Goal: Task Accomplishment & Management: Manage account settings

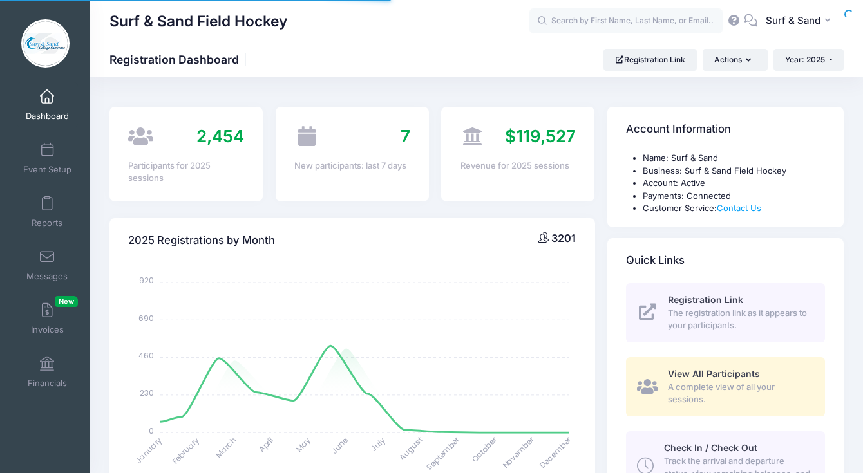
select select
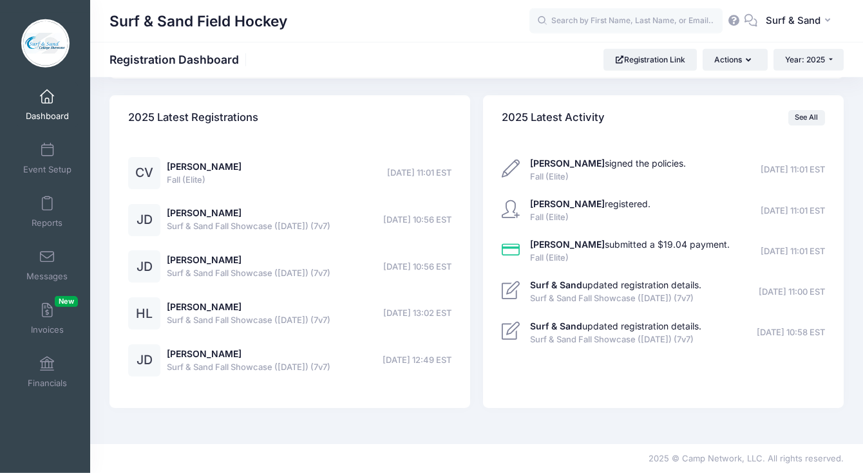
scroll to position [3069, 0]
click at [64, 161] on link "Event Setup" at bounding box center [47, 158] width 61 height 45
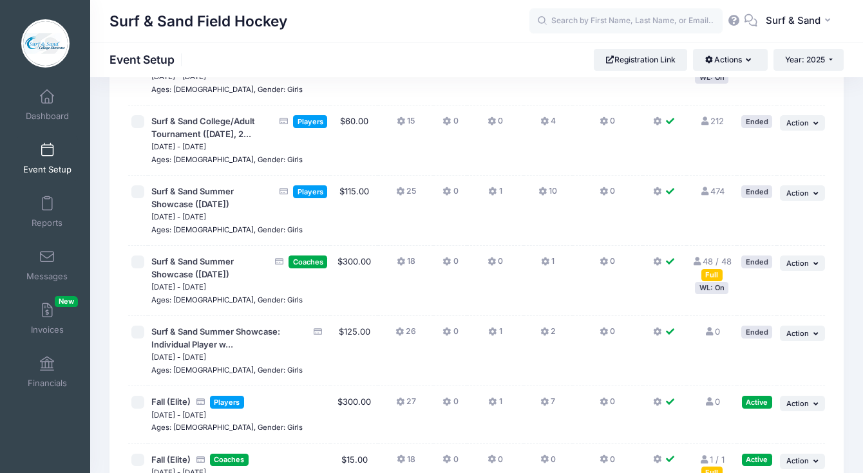
scroll to position [3166, 0]
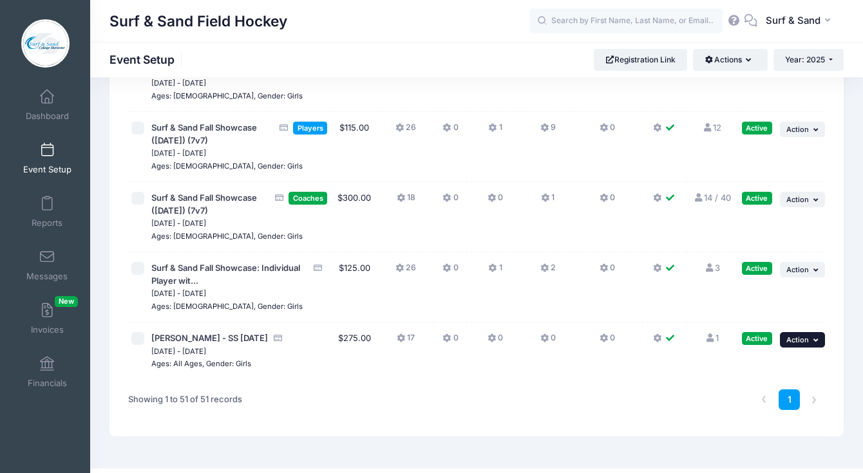
click at [801, 332] on button "... Action" at bounding box center [802, 339] width 45 height 15
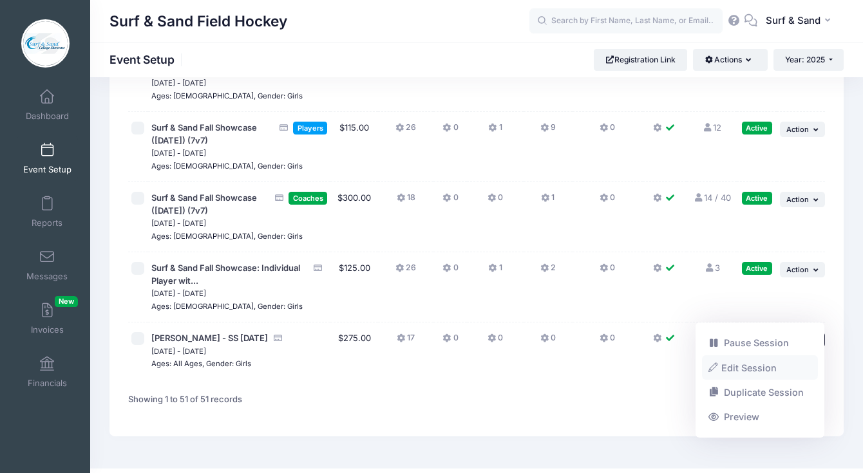
click at [754, 366] on link "Edit Session" at bounding box center [760, 368] width 117 height 24
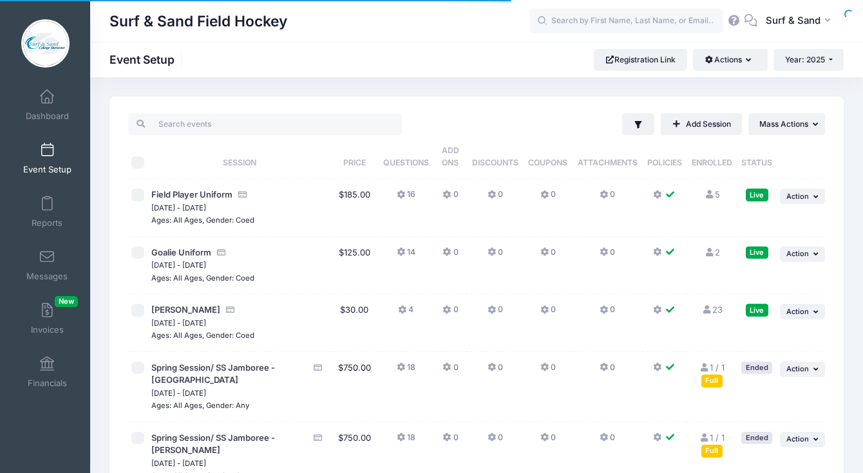
scroll to position [3166, 0]
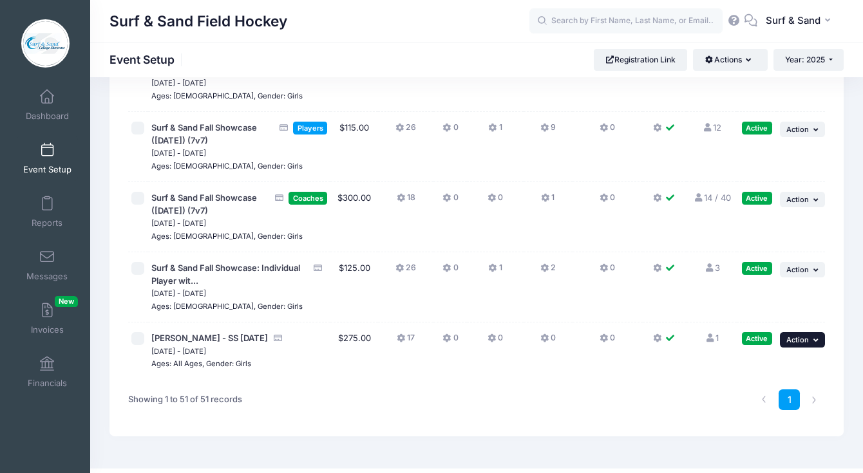
click at [810, 332] on button "... Action" at bounding box center [802, 339] width 45 height 15
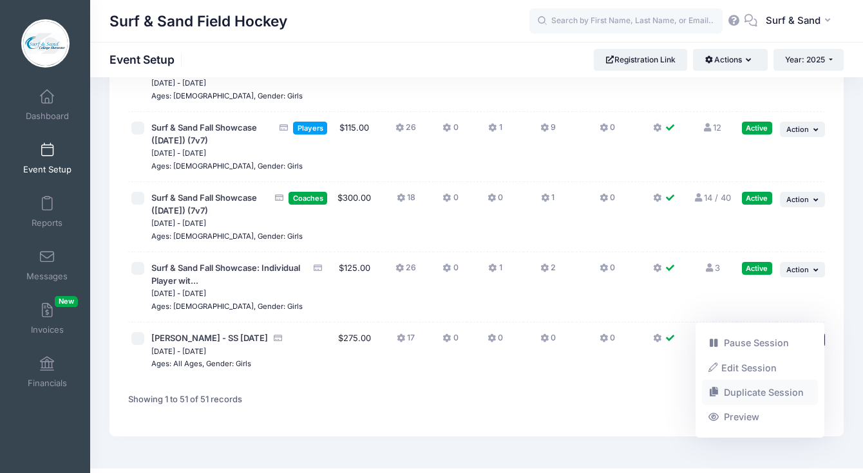
click at [757, 394] on link "Duplicate Session" at bounding box center [760, 393] width 117 height 24
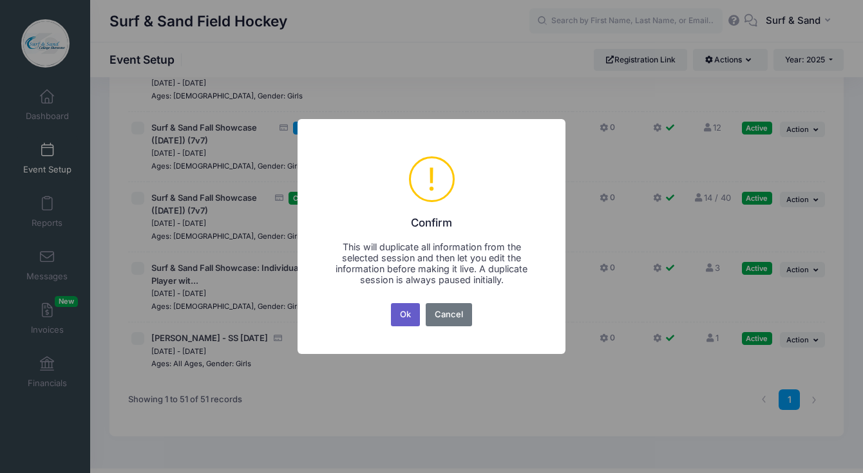
click at [419, 314] on button "Ok" at bounding box center [406, 314] width 30 height 23
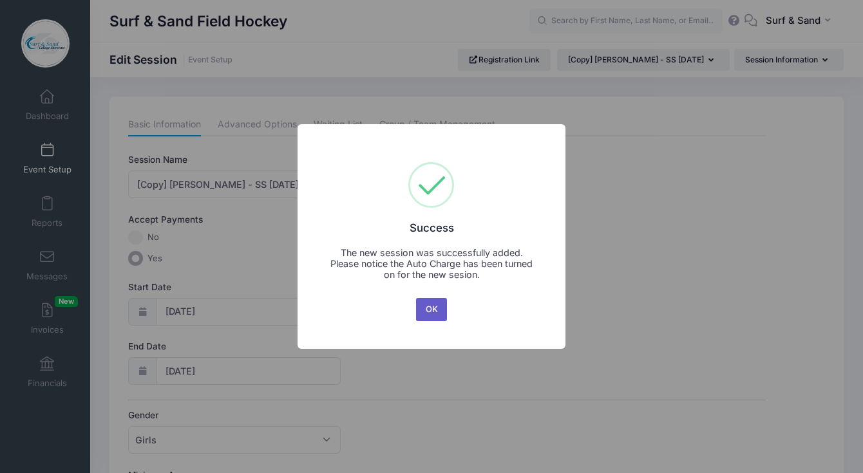
click at [430, 305] on button "OK" at bounding box center [431, 309] width 31 height 23
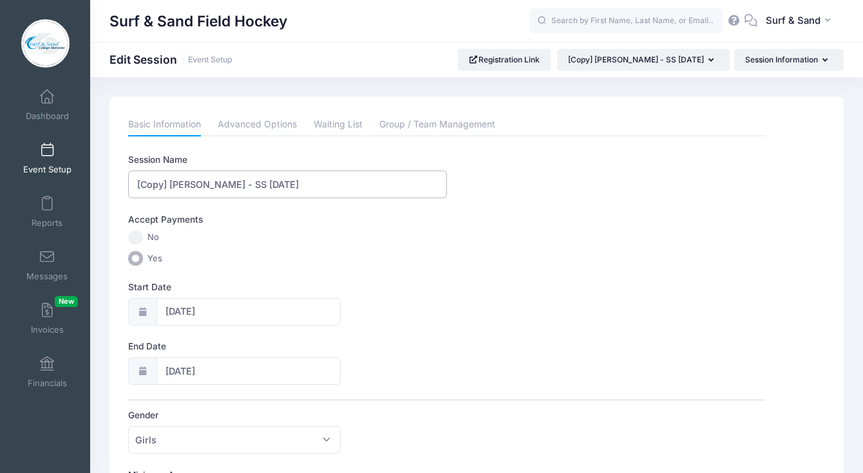
click at [211, 184] on input "[Copy] Lydia Gilligan - SS Thanksgiving 2025" at bounding box center [287, 185] width 319 height 28
drag, startPoint x: 227, startPoint y: 186, endPoint x: 106, endPoint y: 185, distance: 121.1
click at [128, 185] on input "[Copy] Lydia Gilligan - SS Thanksgiving 2025" at bounding box center [287, 185] width 319 height 28
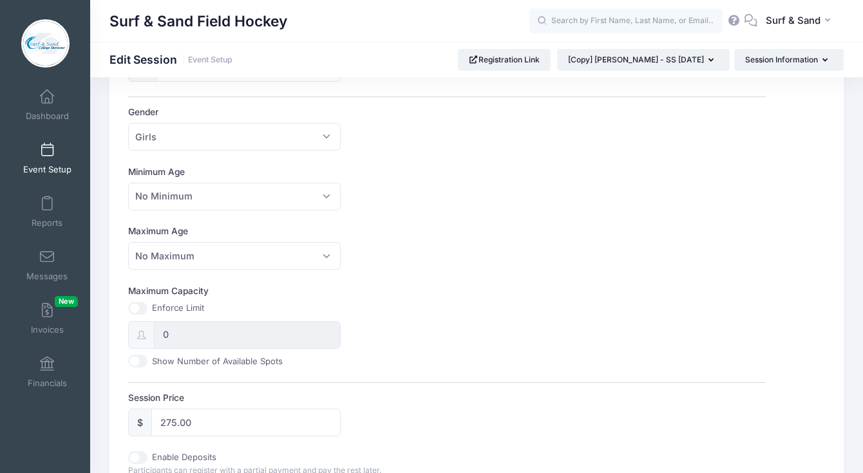
scroll to position [334, 0]
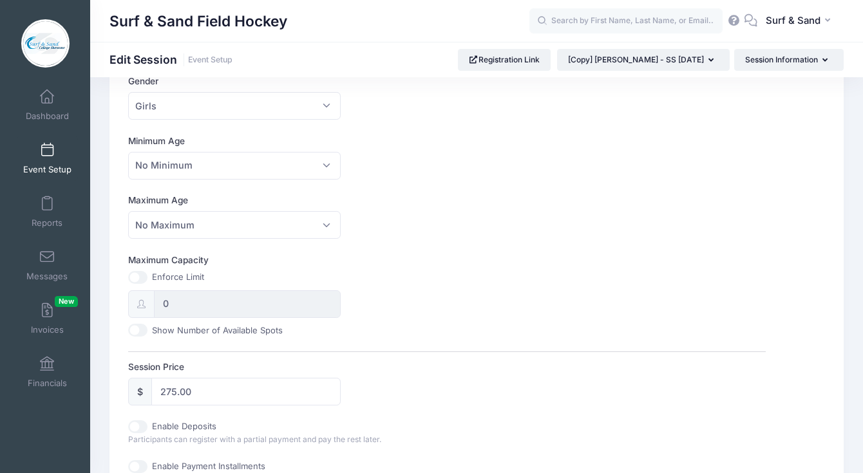
type input "SS [DATE]"
click at [173, 390] on input "275.00" at bounding box center [245, 392] width 189 height 28
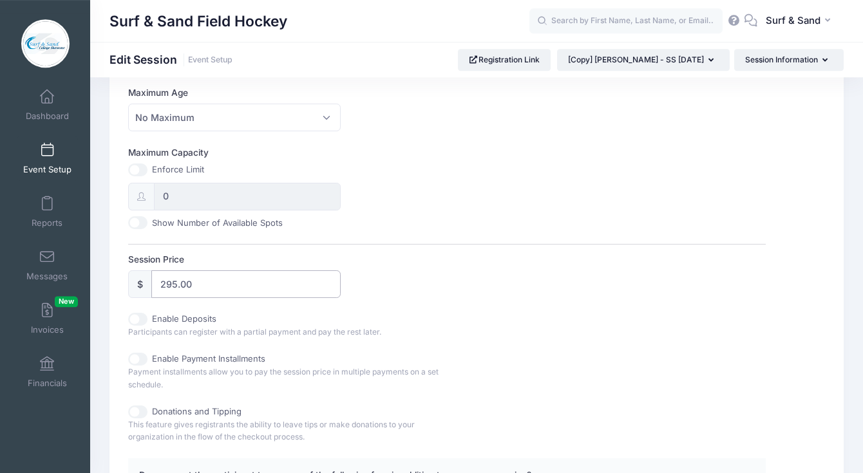
scroll to position [432, 0]
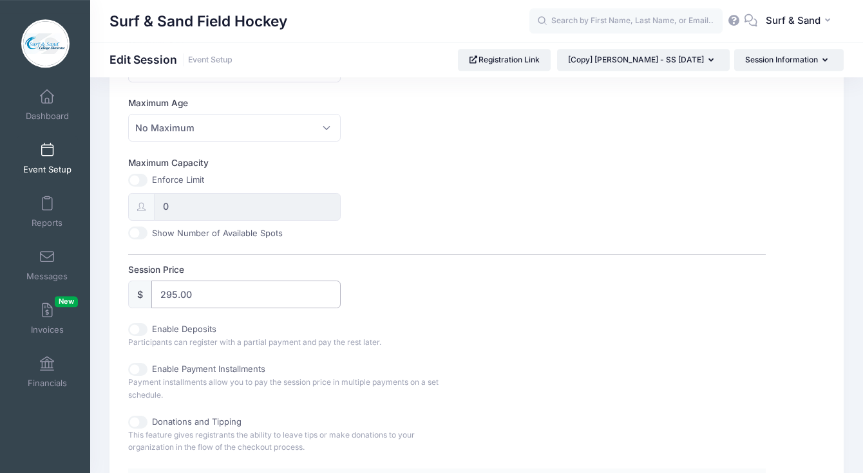
type input "295.00"
drag, startPoint x: 198, startPoint y: 213, endPoint x: 156, endPoint y: 211, distance: 42.6
click at [156, 211] on input "0" at bounding box center [247, 207] width 187 height 28
click at [140, 178] on input "Maximum Capacity" at bounding box center [137, 180] width 19 height 13
checkbox input "true"
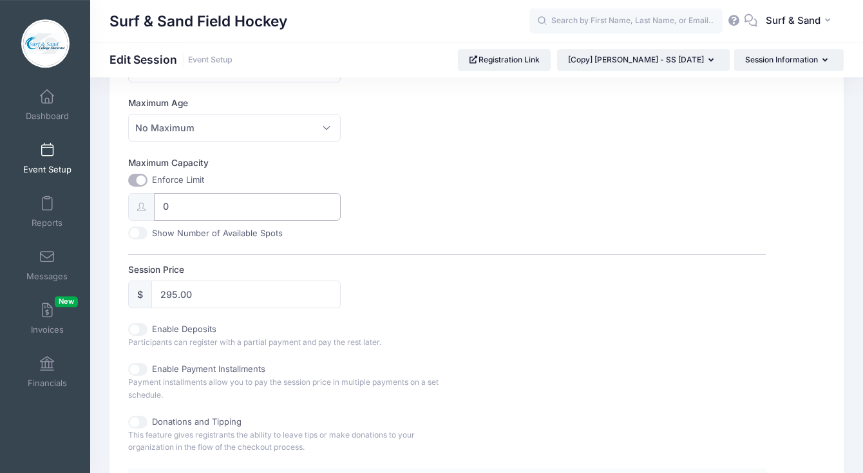
drag, startPoint x: 181, startPoint y: 205, endPoint x: 160, endPoint y: 205, distance: 21.3
click at [160, 205] on input "0" at bounding box center [247, 207] width 187 height 28
type input "4"
click at [360, 212] on div "Maximum Capacity Enforce Limit 4 Show Number of Available Spots" at bounding box center [447, 198] width 638 height 83
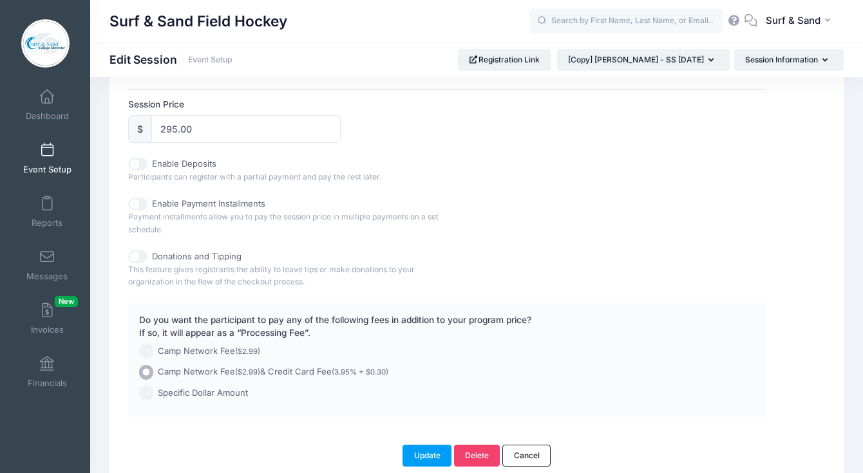
scroll to position [656, 0]
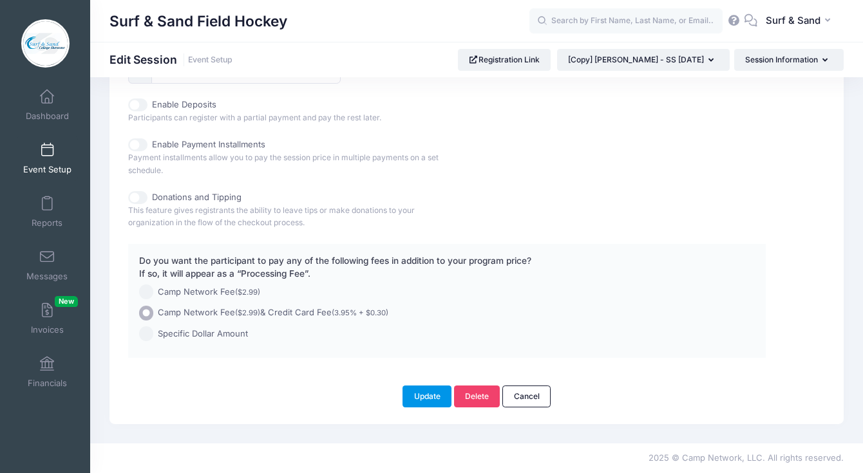
click at [437, 396] on button "Update" at bounding box center [427, 397] width 49 height 22
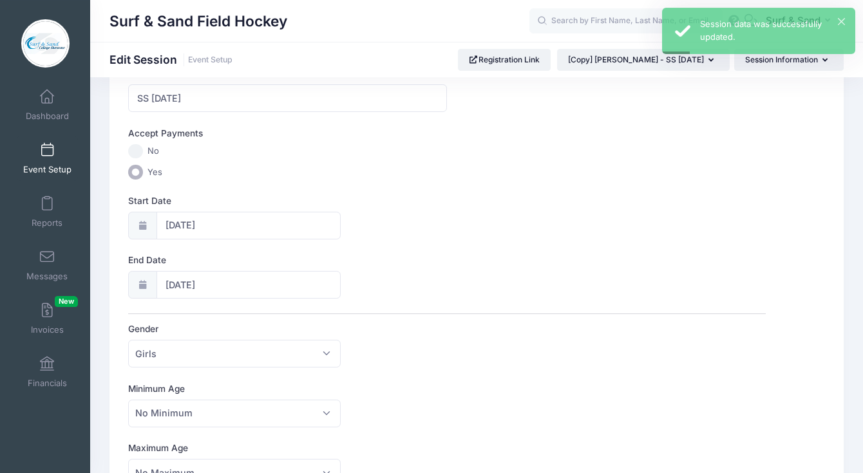
scroll to position [0, 0]
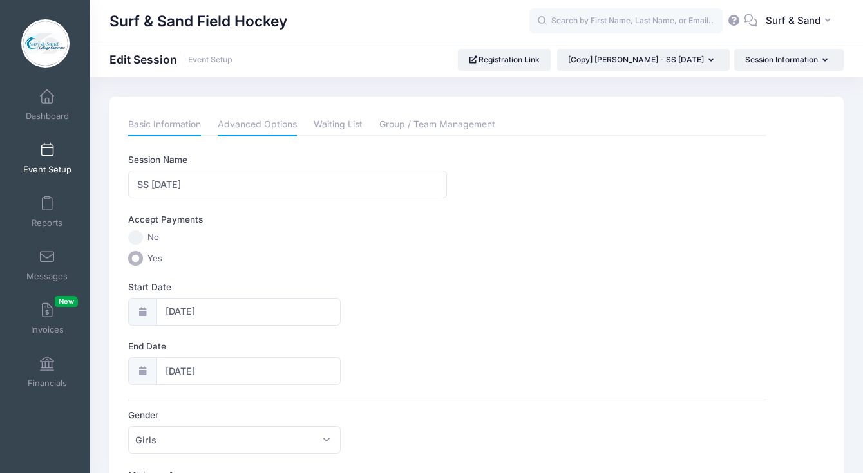
click at [288, 130] on link "Advanced Options" at bounding box center [257, 124] width 79 height 23
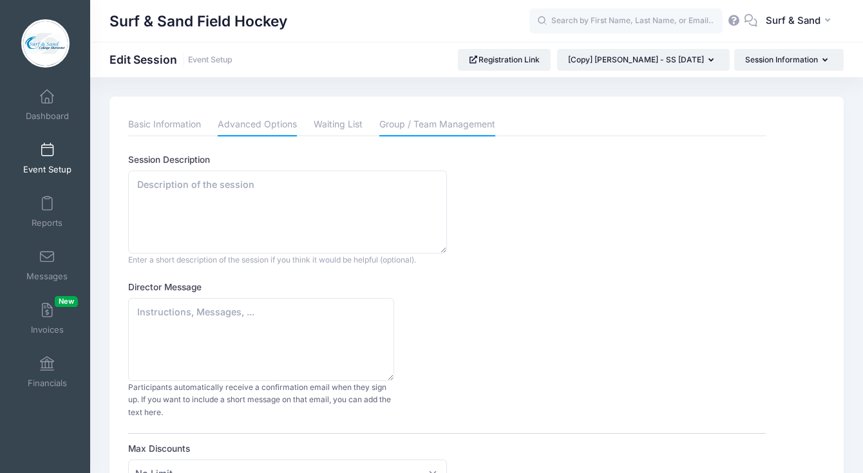
click at [455, 129] on link "Group / Team Management" at bounding box center [437, 124] width 116 height 23
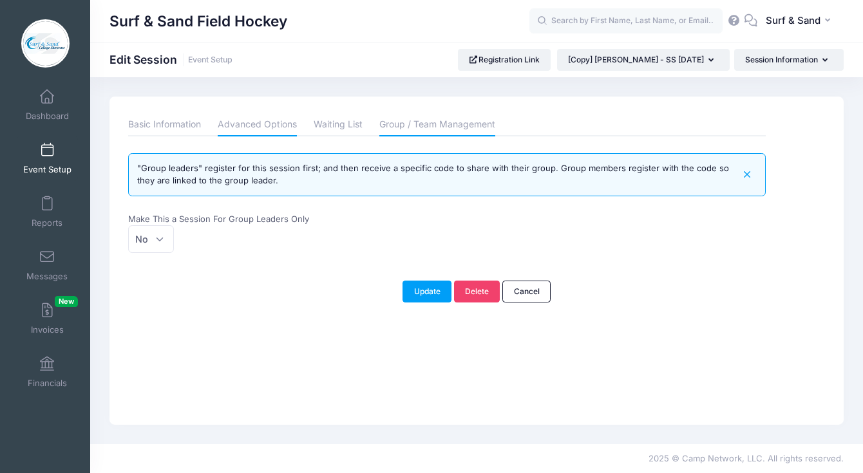
click at [263, 128] on link "Advanced Options" at bounding box center [257, 124] width 79 height 23
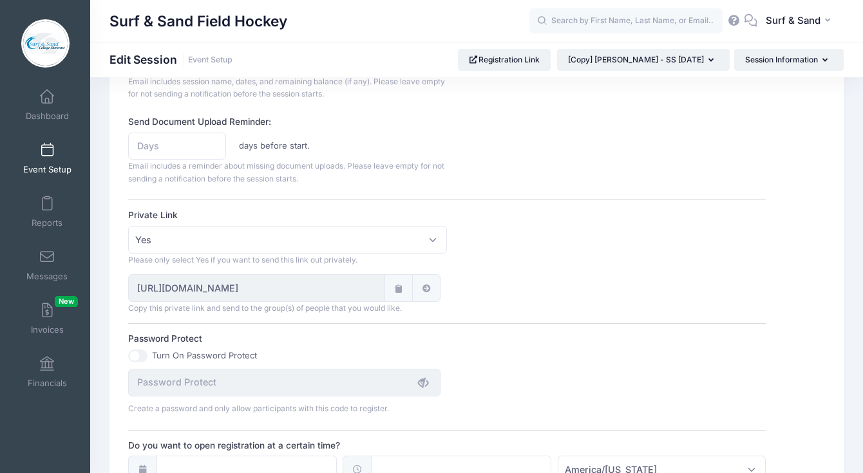
scroll to position [750, 0]
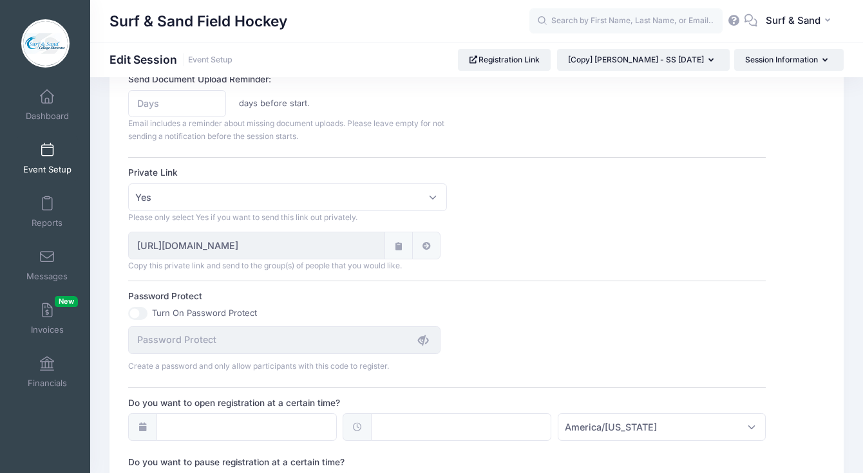
click at [400, 250] on icon at bounding box center [399, 246] width 10 height 8
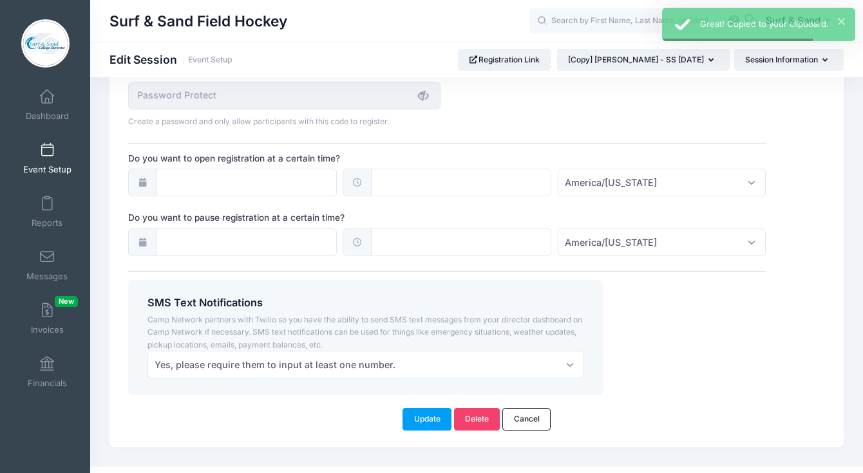
scroll to position [1017, 0]
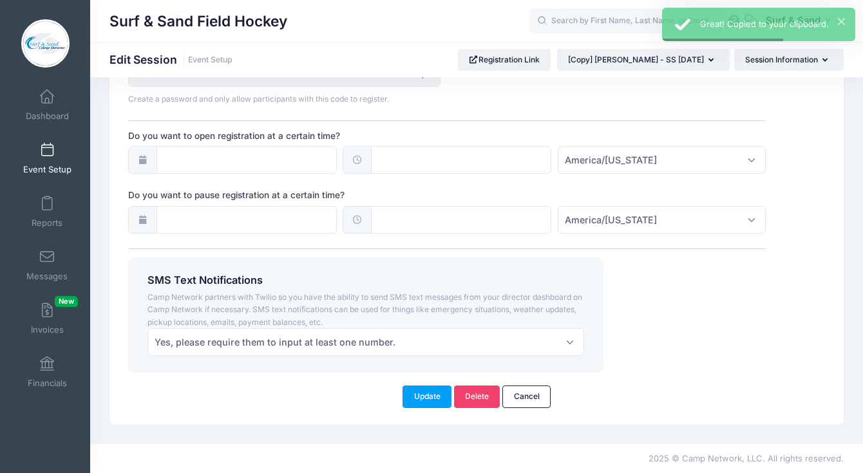
click at [428, 401] on button "Update" at bounding box center [427, 397] width 49 height 22
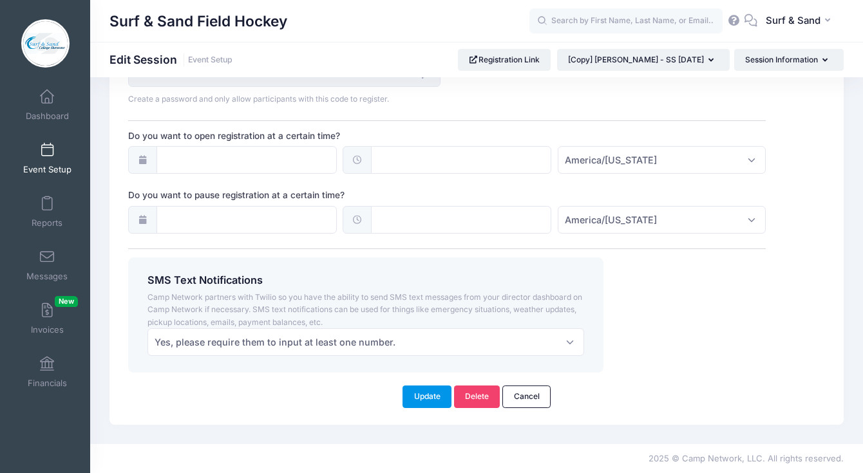
click at [430, 393] on button "Update" at bounding box center [427, 397] width 49 height 22
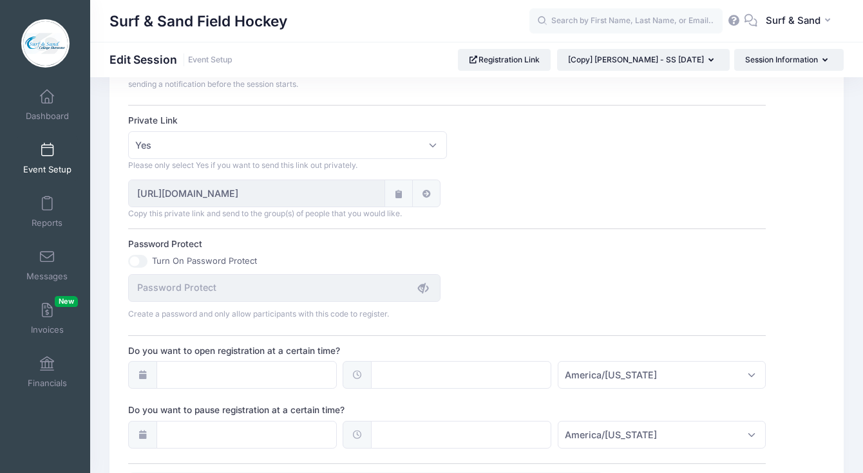
scroll to position [777, 0]
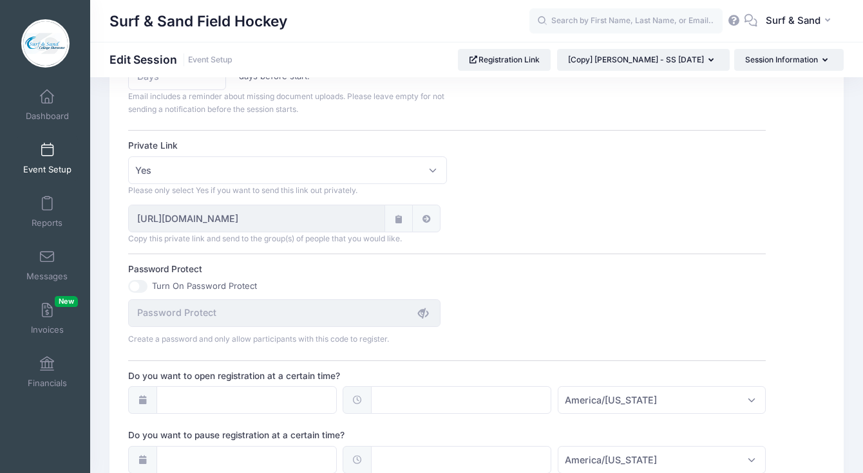
click at [399, 220] on icon at bounding box center [399, 219] width 10 height 8
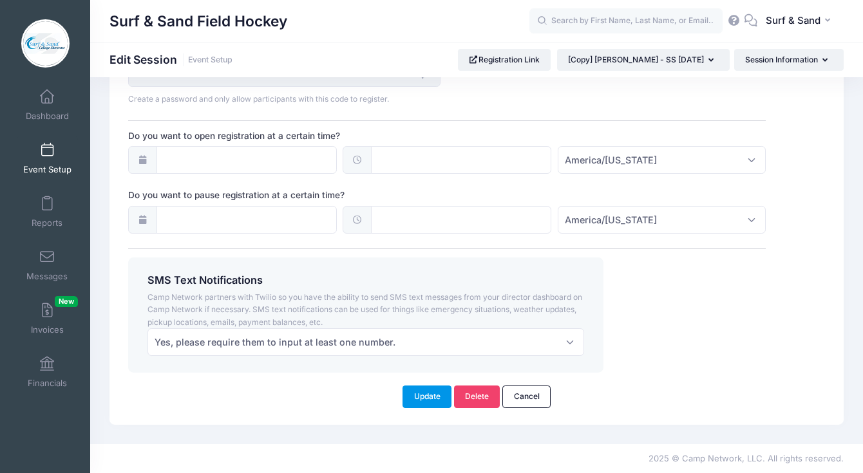
click at [428, 406] on button "Update" at bounding box center [427, 397] width 49 height 22
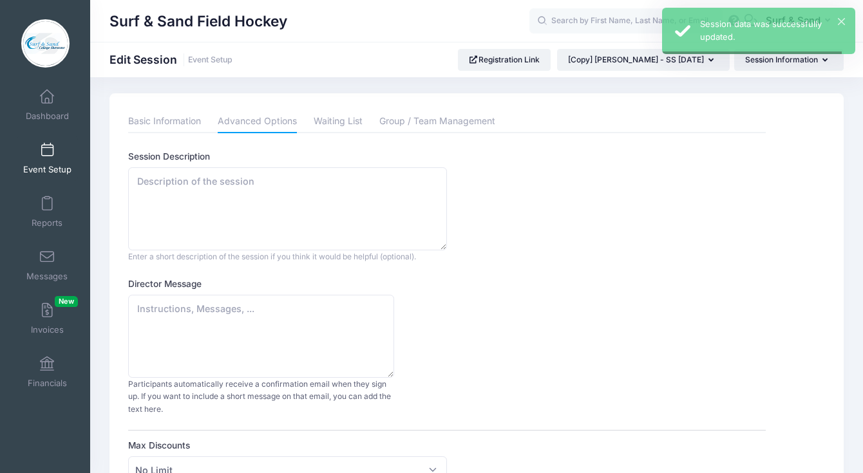
scroll to position [0, 0]
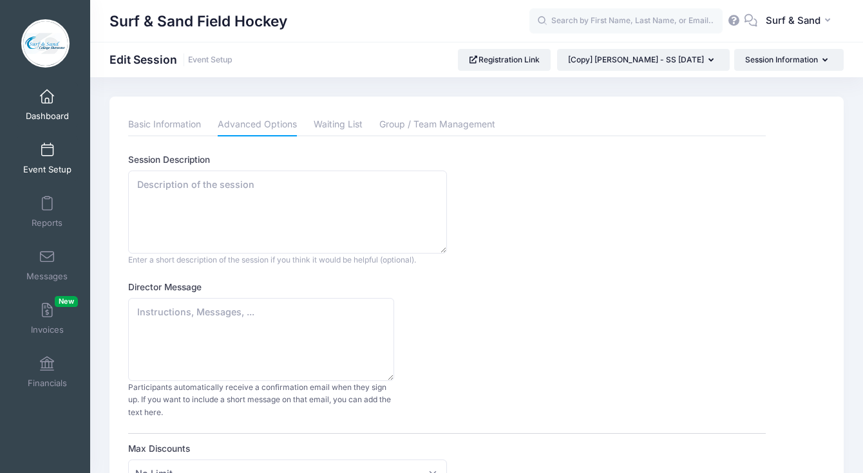
click at [59, 101] on link "Dashboard" at bounding box center [47, 104] width 61 height 45
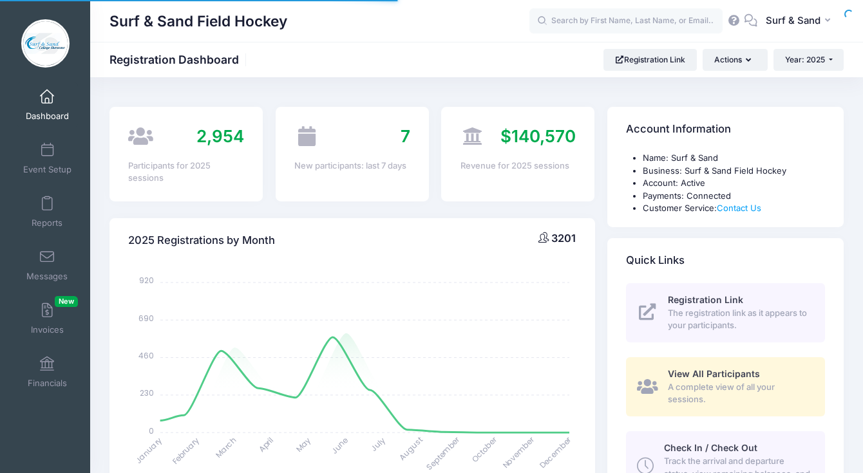
select select
